Goal: Contribute content

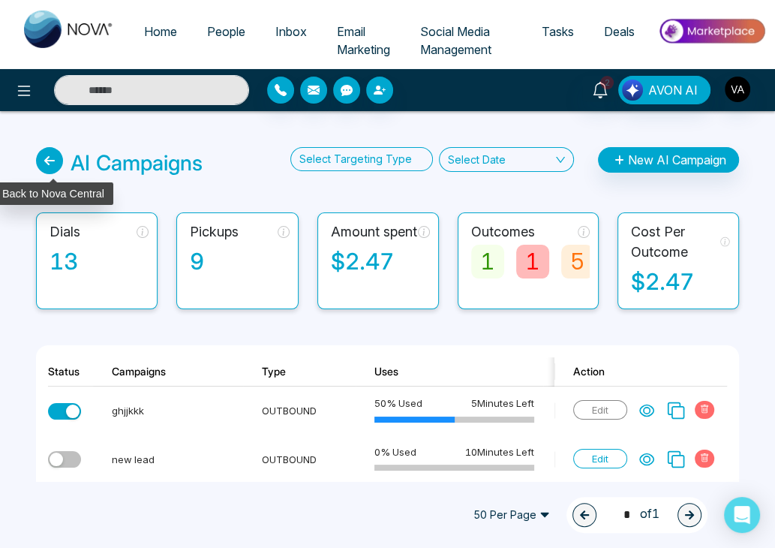
click at [39, 155] on icon at bounding box center [49, 160] width 27 height 27
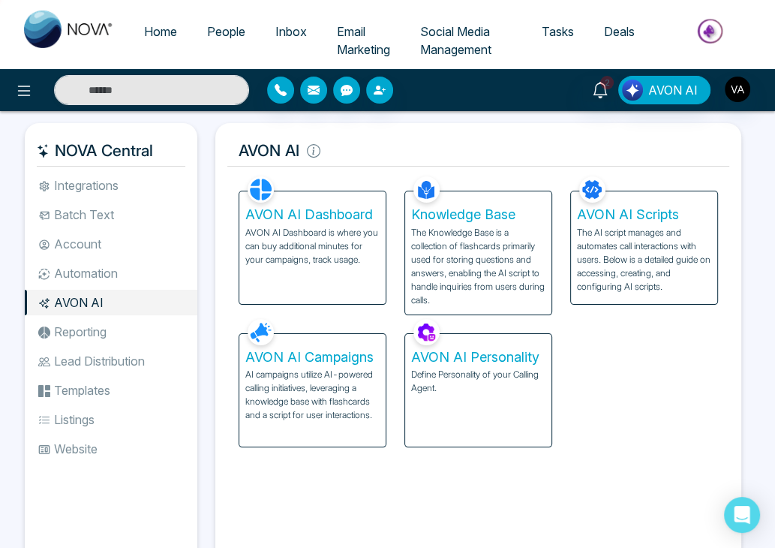
click at [472, 254] on p "The Knowledge Base is a collection of flashcards primarily used for storing que…" at bounding box center [478, 266] width 134 height 81
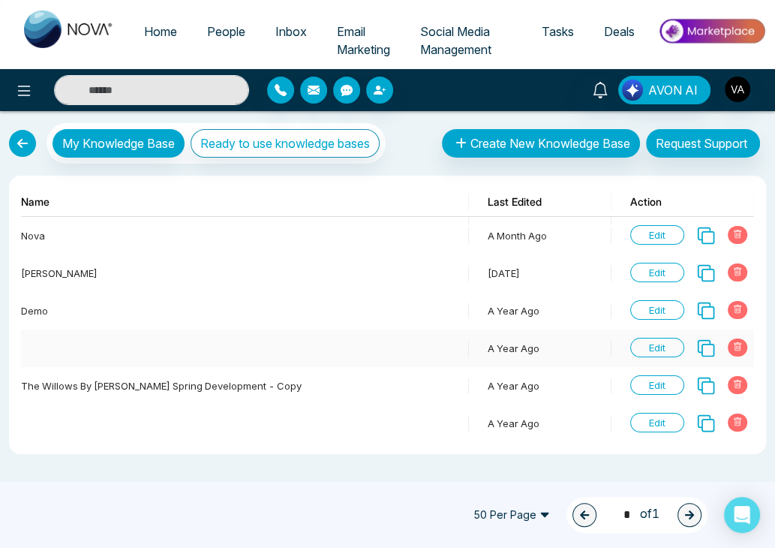
click at [654, 352] on span "Edit" at bounding box center [657, 348] width 54 height 20
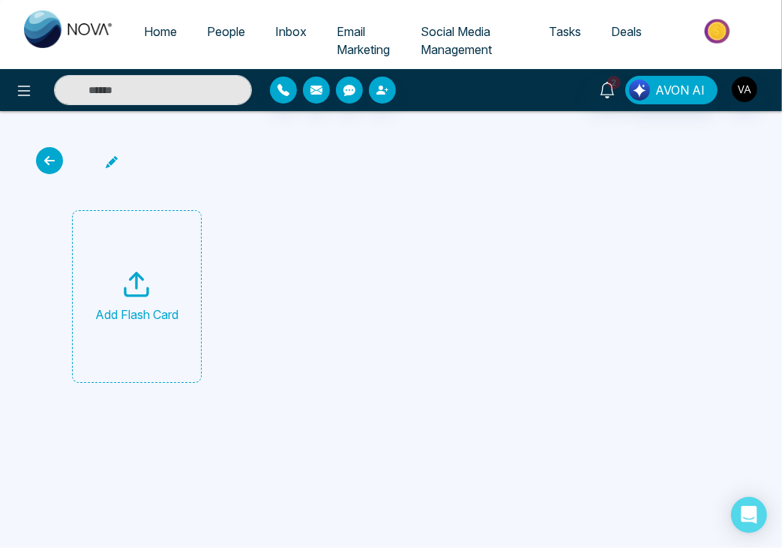
click at [111, 161] on icon at bounding box center [112, 162] width 12 height 12
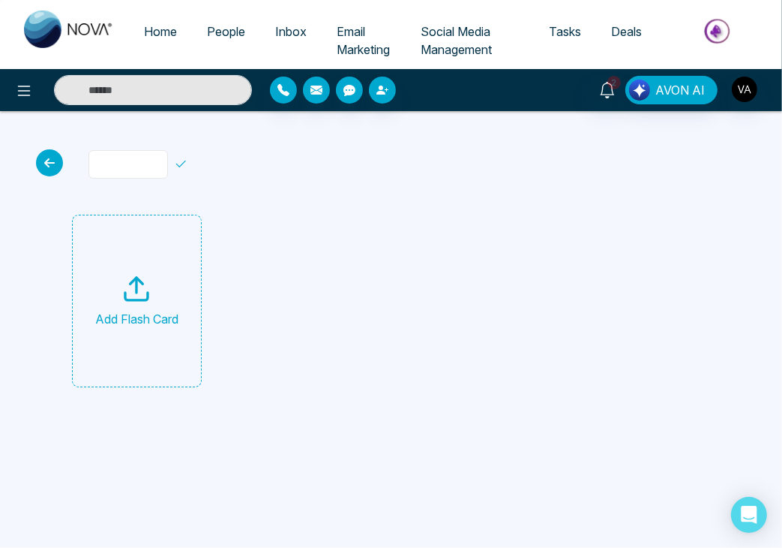
click at [129, 163] on input "text" at bounding box center [129, 164] width 80 height 29
click at [57, 155] on icon at bounding box center [49, 162] width 27 height 27
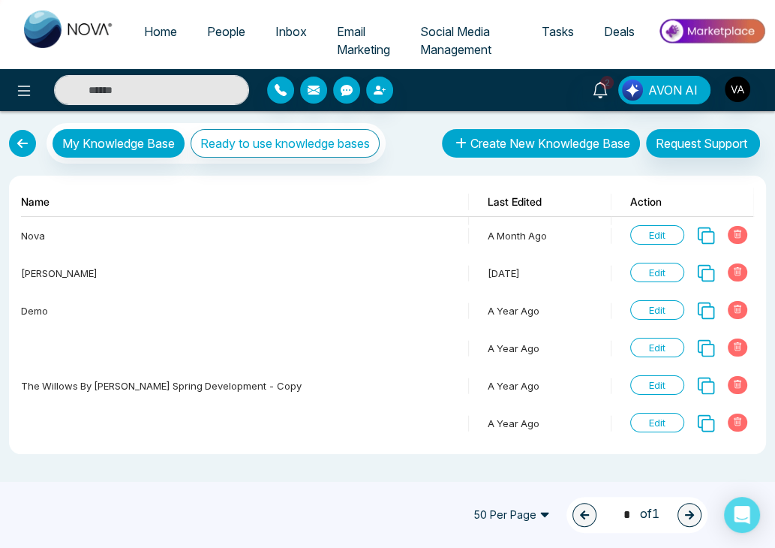
click at [522, 140] on button "Create New Knowledge Base" at bounding box center [541, 143] width 198 height 29
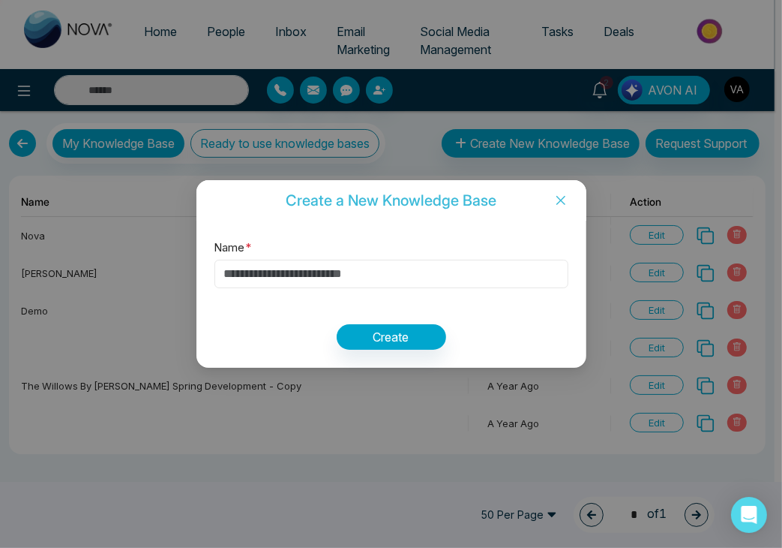
click at [415, 272] on input "Name *" at bounding box center [392, 274] width 354 height 29
click at [558, 205] on icon "close" at bounding box center [561, 200] width 12 height 12
